Goal: Transaction & Acquisition: Download file/media

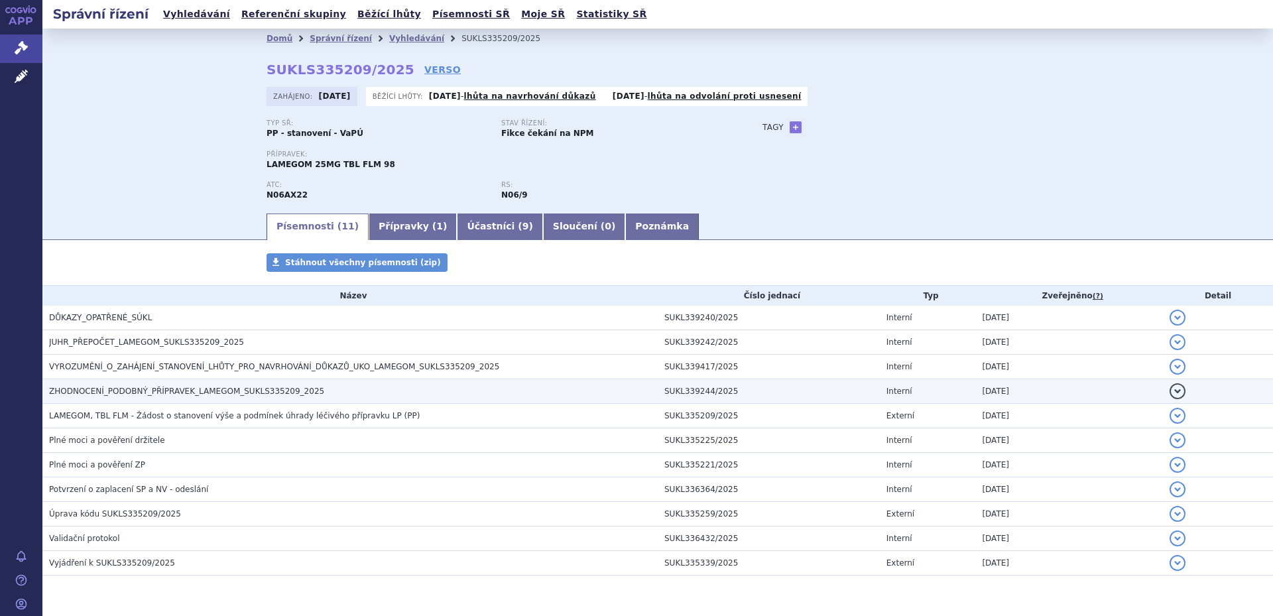
click at [236, 392] on span "ZHODNOCENÍ_PODOBNÝ_PŘÍPRAVEK_LAMEGOM_SUKLS335209_2025" at bounding box center [186, 391] width 275 height 9
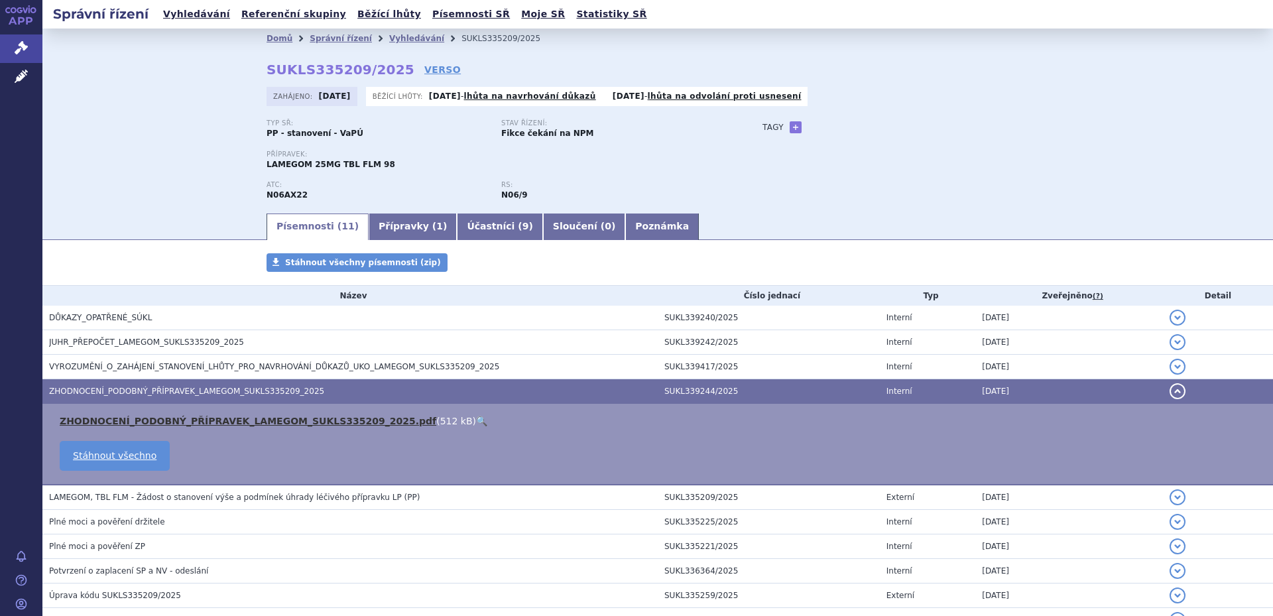
click at [236, 422] on link "ZHODNOCENÍ_PODOBNÝ_PŘÍPRAVEK_LAMEGOM_SUKLS335209_2025.pdf" at bounding box center [248, 421] width 377 height 11
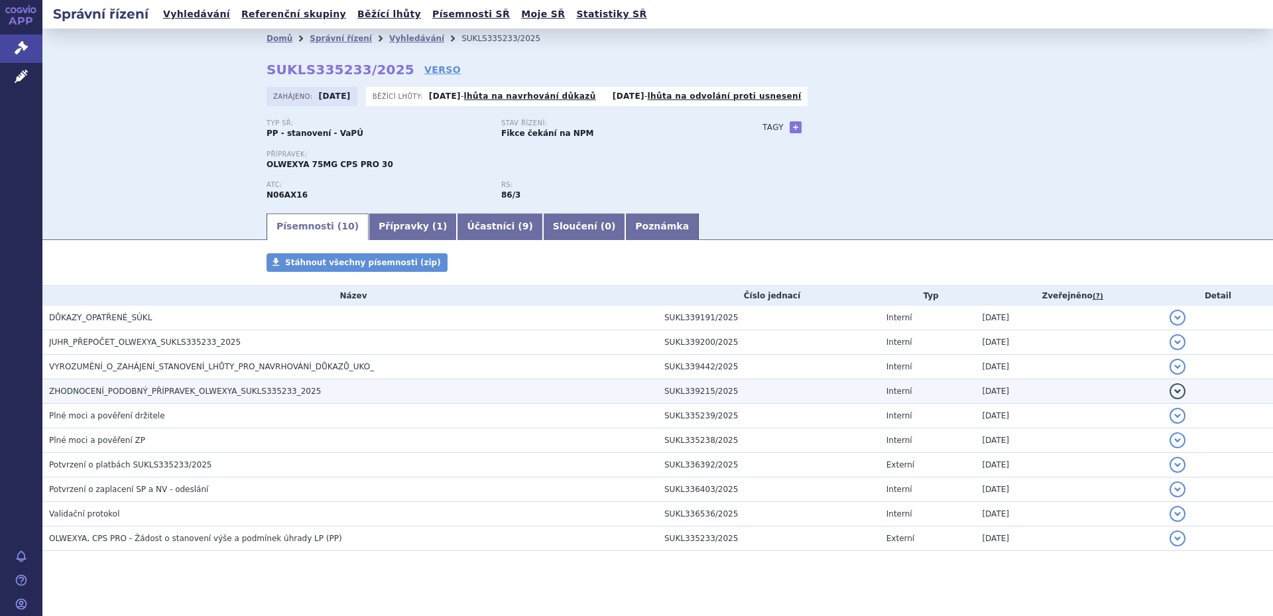
click at [242, 393] on span "ZHODNOCENÍ_PODOBNÝ_PŘÍPRAVEK_OLWEXYA_SUKLS335233_2025" at bounding box center [185, 391] width 272 height 9
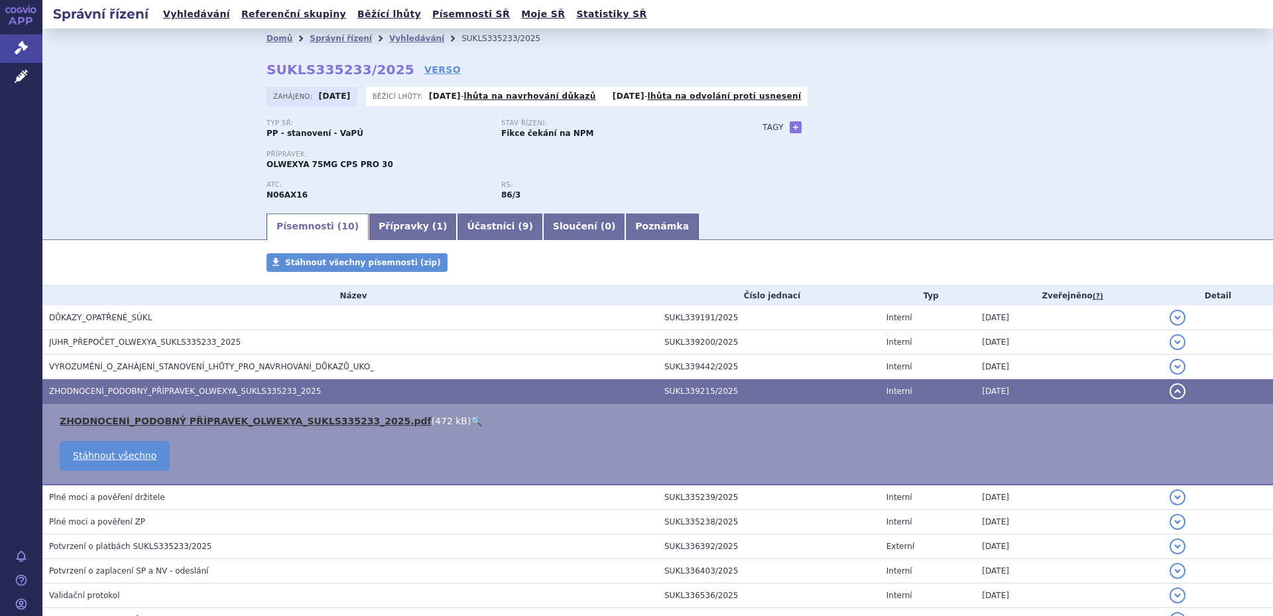
click at [233, 417] on link "ZHODNOCENÍ_PODOBNÝ PŘÍPRAVEK_OLWEXYA_SUKLS335233_2025.pdf" at bounding box center [246, 421] width 372 height 11
drag, startPoint x: 163, startPoint y: 164, endPoint x: 185, endPoint y: 179, distance: 26.3
click at [162, 164] on div "Domů Správní řízení Vyhledávání SUKLS335233/2025 SUKLS335233/2025 VERSO Zahájen…" at bounding box center [657, 120] width 1231 height 183
